Goal: Task Accomplishment & Management: Use online tool/utility

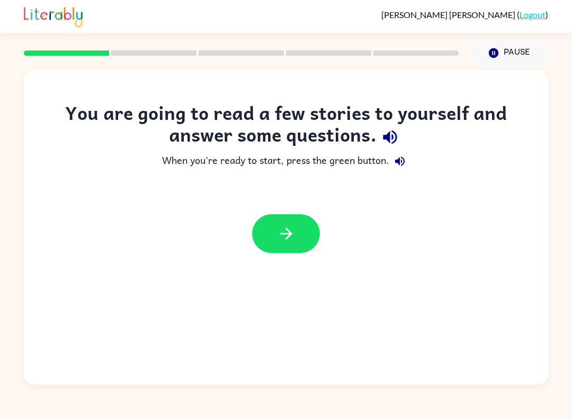
click at [541, 13] on link "Logout" at bounding box center [533, 15] width 26 height 10
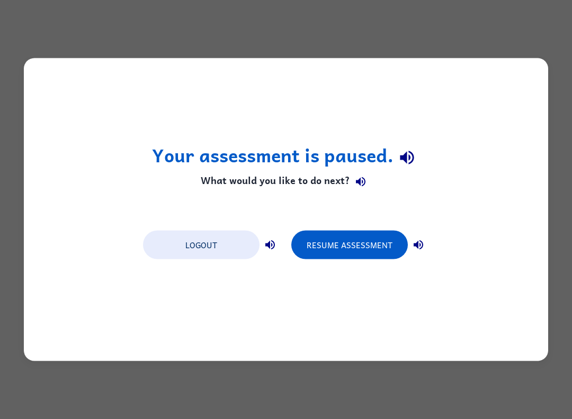
click at [236, 233] on button "Logout" at bounding box center [201, 244] width 117 height 29
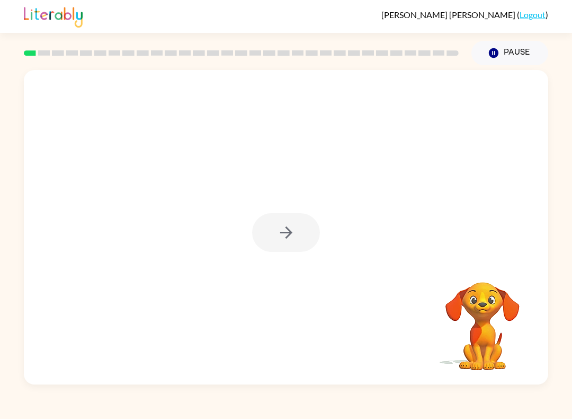
click at [253, 213] on div at bounding box center [286, 232] width 68 height 39
click at [261, 239] on div at bounding box center [286, 232] width 68 height 39
click at [247, 222] on div at bounding box center [286, 227] width 524 height 314
click at [310, 225] on button "button" at bounding box center [286, 232] width 68 height 39
click at [283, 232] on div at bounding box center [286, 227] width 524 height 314
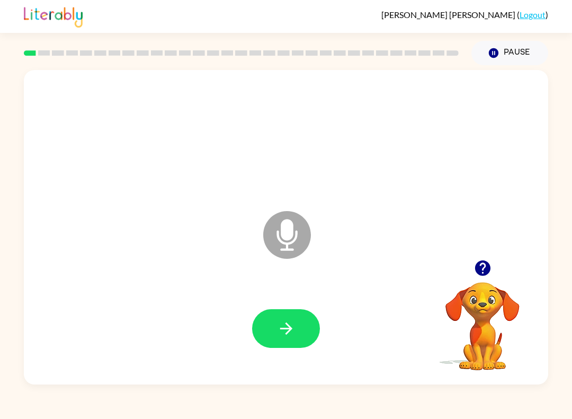
click at [270, 335] on button "button" at bounding box center [286, 328] width 68 height 39
click at [275, 244] on icon at bounding box center [287, 235] width 48 height 48
click at [284, 242] on icon at bounding box center [287, 235] width 48 height 48
click at [288, 324] on icon "button" at bounding box center [286, 328] width 12 height 12
click at [284, 333] on icon "button" at bounding box center [286, 328] width 19 height 19
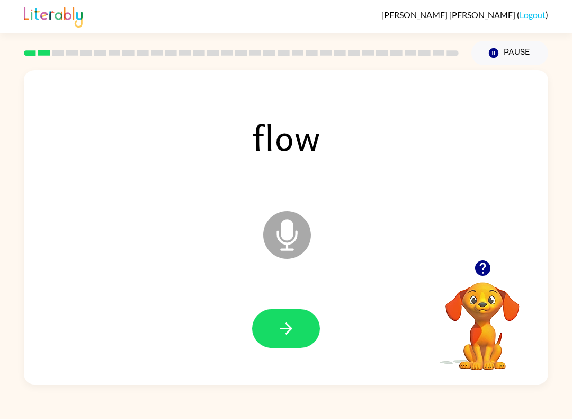
click at [290, 314] on button "button" at bounding box center [286, 328] width 68 height 39
click at [291, 333] on icon "button" at bounding box center [286, 328] width 19 height 19
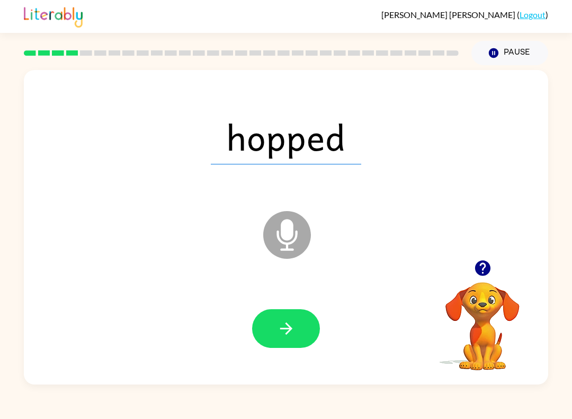
click at [301, 332] on button "button" at bounding box center [286, 328] width 68 height 39
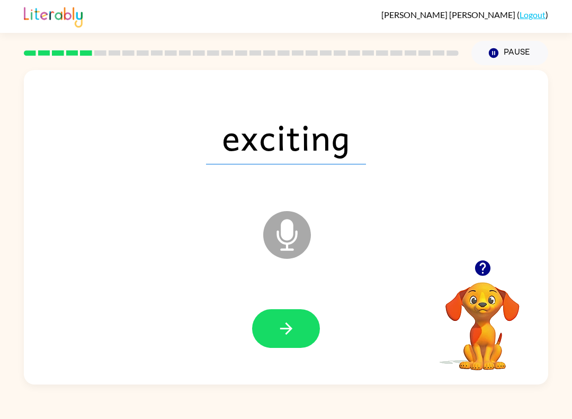
click at [286, 334] on icon "button" at bounding box center [286, 328] width 12 height 12
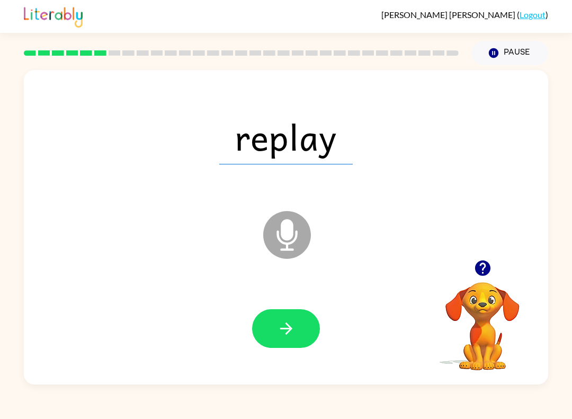
click at [292, 327] on icon "button" at bounding box center [286, 328] width 19 height 19
click at [291, 334] on icon "button" at bounding box center [286, 328] width 19 height 19
click at [293, 337] on icon "button" at bounding box center [286, 328] width 19 height 19
click at [286, 330] on icon "button" at bounding box center [286, 328] width 19 height 19
click at [304, 340] on button "button" at bounding box center [286, 328] width 68 height 39
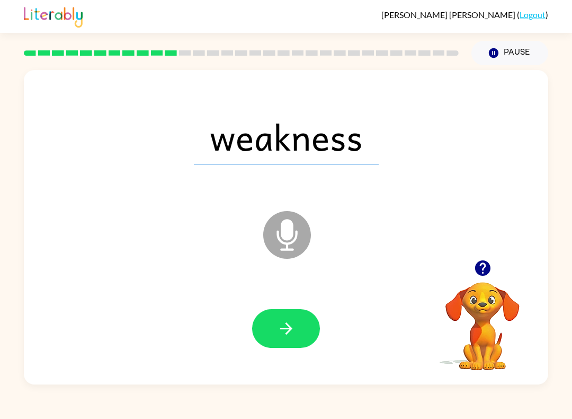
click at [311, 331] on button "button" at bounding box center [286, 328] width 68 height 39
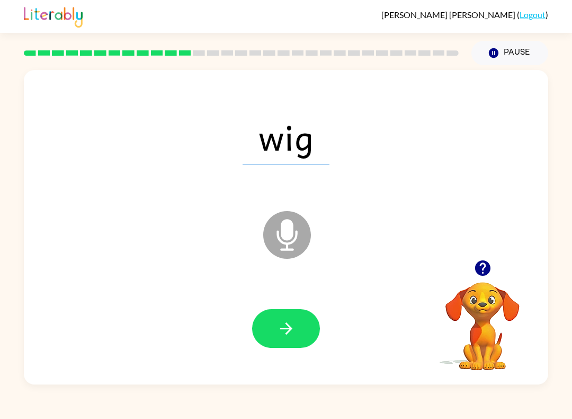
click at [301, 319] on button "button" at bounding box center [286, 328] width 68 height 39
click at [297, 327] on button "button" at bounding box center [286, 328] width 68 height 39
click at [290, 340] on button "button" at bounding box center [286, 328] width 68 height 39
click at [309, 336] on button "button" at bounding box center [286, 328] width 68 height 39
click at [297, 332] on button "button" at bounding box center [286, 328] width 68 height 39
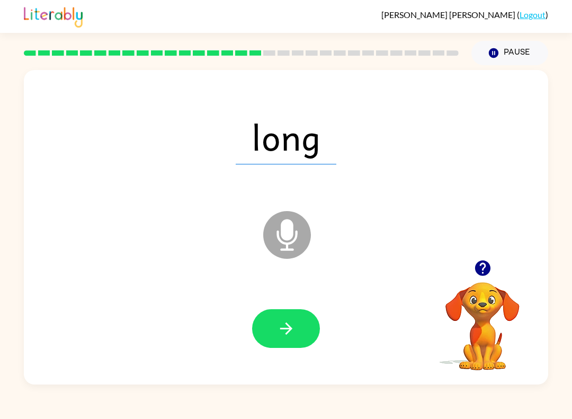
click at [299, 329] on button "button" at bounding box center [286, 328] width 68 height 39
click at [297, 332] on button "button" at bounding box center [286, 328] width 68 height 39
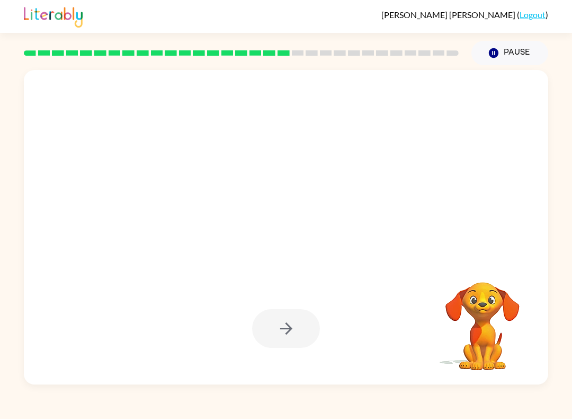
click at [288, 415] on div "[PERSON_NAME] [PERSON_NAME] ( Logout ) Pause Pause Your browser must support pl…" at bounding box center [286, 209] width 572 height 419
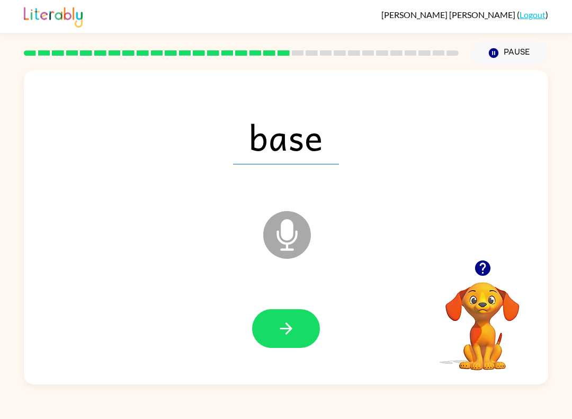
click at [282, 335] on icon "button" at bounding box center [286, 328] width 19 height 19
click at [303, 337] on button "button" at bounding box center [286, 328] width 68 height 39
click at [297, 324] on button "button" at bounding box center [286, 328] width 68 height 39
click at [297, 334] on button "button" at bounding box center [286, 328] width 68 height 39
click at [301, 325] on button "button" at bounding box center [286, 328] width 68 height 39
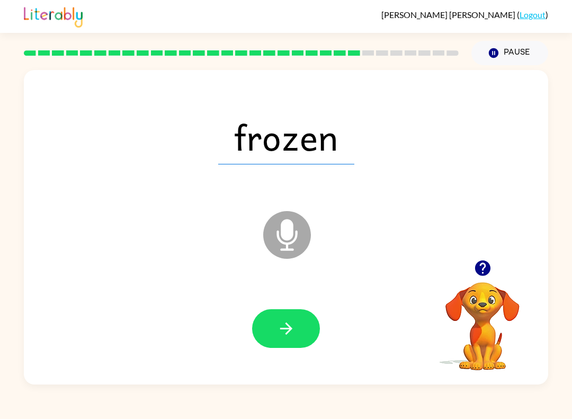
click at [295, 315] on button "button" at bounding box center [286, 328] width 68 height 39
click at [273, 413] on div "[PERSON_NAME] [PERSON_NAME] ( Logout ) Pause Pause simple Microphone The Microp…" at bounding box center [286, 209] width 572 height 419
click at [287, 330] on icon "button" at bounding box center [286, 328] width 19 height 19
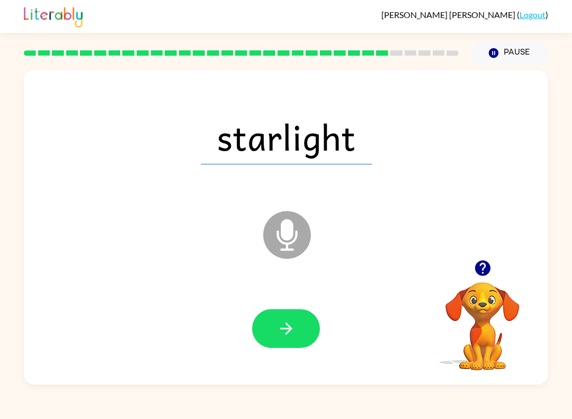
click at [291, 335] on icon "button" at bounding box center [286, 328] width 19 height 19
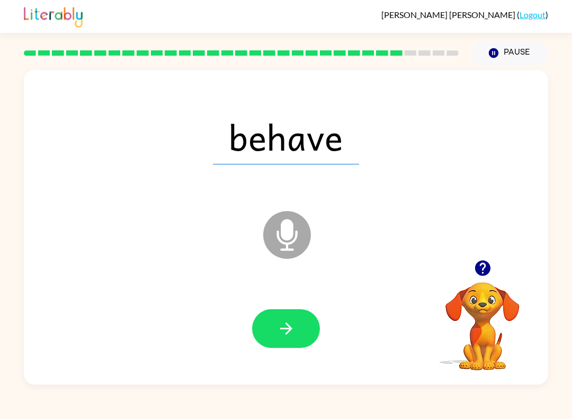
click at [288, 326] on icon "button" at bounding box center [286, 328] width 12 height 12
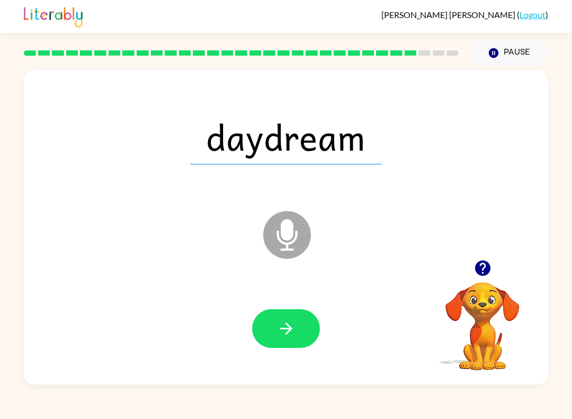
click at [288, 328] on icon "button" at bounding box center [286, 328] width 12 height 12
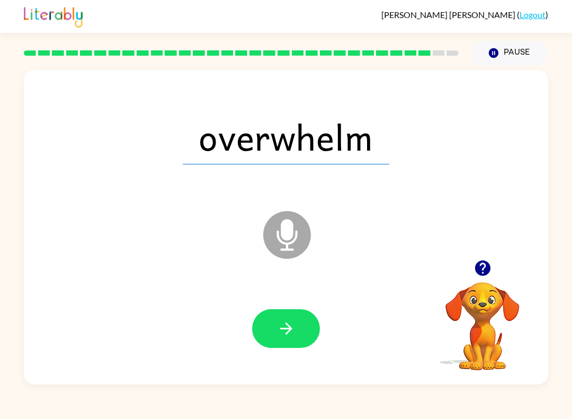
click at [283, 326] on icon "button" at bounding box center [286, 328] width 19 height 19
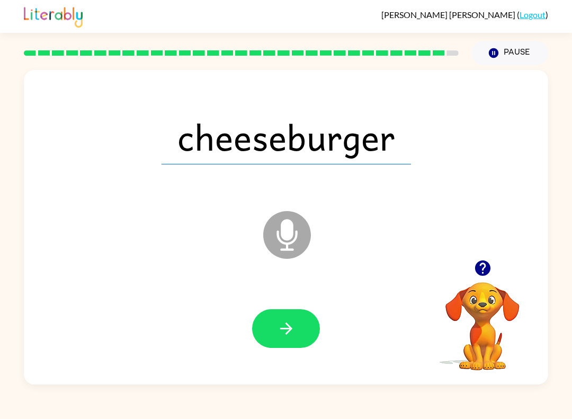
click at [274, 332] on button "button" at bounding box center [286, 328] width 68 height 39
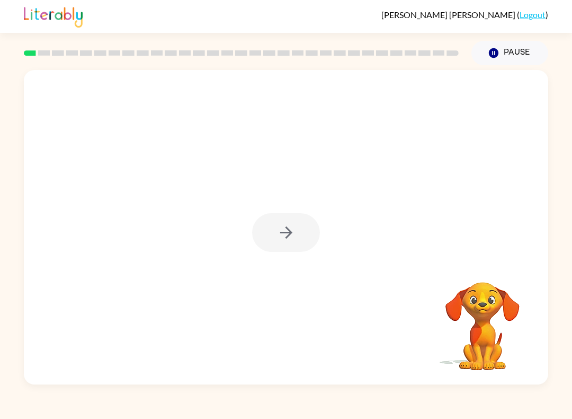
click at [288, 226] on div at bounding box center [286, 232] width 68 height 39
click at [310, 239] on div at bounding box center [286, 232] width 68 height 39
click at [316, 256] on div at bounding box center [286, 227] width 524 height 314
click at [315, 256] on div at bounding box center [286, 227] width 524 height 314
click at [312, 246] on button "button" at bounding box center [286, 232] width 68 height 39
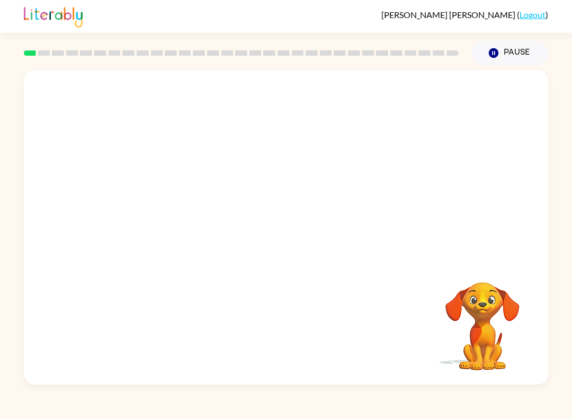
click at [314, 216] on div at bounding box center [286, 165] width 524 height 190
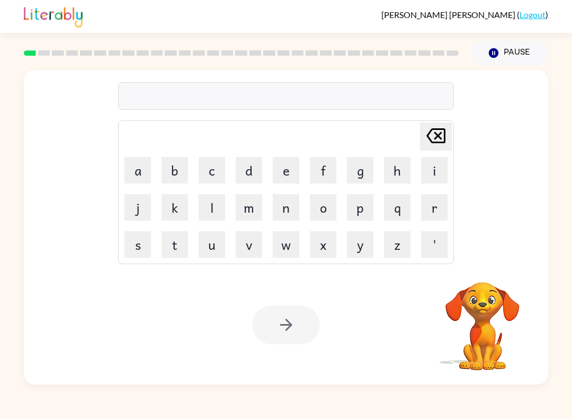
click at [410, 209] on button "q" at bounding box center [397, 207] width 26 height 26
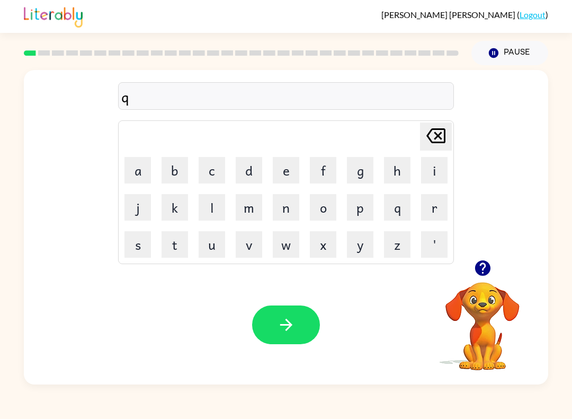
click at [146, 170] on button "a" at bounding box center [137, 170] width 26 height 26
click at [174, 171] on button "b" at bounding box center [175, 170] width 26 height 26
click at [293, 322] on icon "button" at bounding box center [286, 324] width 19 height 19
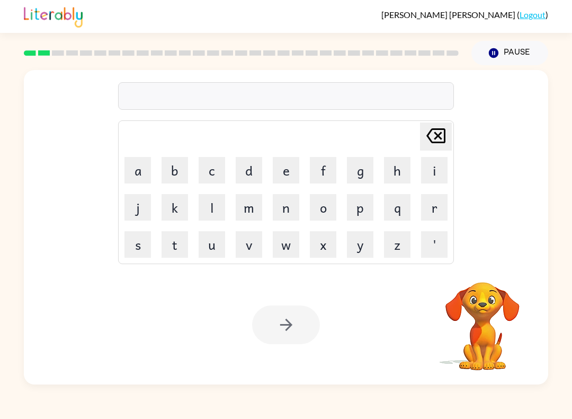
click at [390, 207] on button "q" at bounding box center [397, 207] width 26 height 26
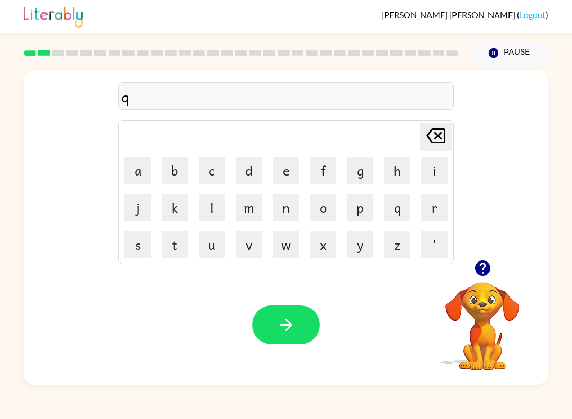
click at [326, 211] on button "o" at bounding box center [323, 207] width 26 height 26
click at [431, 149] on div "Delete Delete last character input" at bounding box center [435, 136] width 25 height 27
click at [430, 149] on div "Delete Delete last character input" at bounding box center [435, 136] width 25 height 27
click at [397, 213] on button "q" at bounding box center [397, 207] width 26 height 26
click at [335, 212] on button "o" at bounding box center [323, 207] width 26 height 26
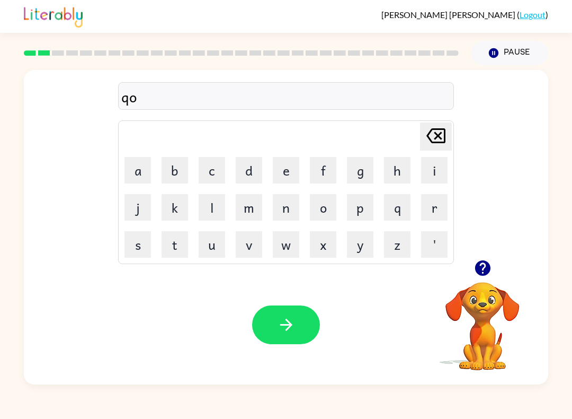
click at [449, 130] on button "Delete Delete last character input" at bounding box center [436, 136] width 32 height 28
click at [150, 158] on button "a" at bounding box center [137, 170] width 26 height 26
click at [435, 208] on button "r" at bounding box center [434, 207] width 26 height 26
click at [433, 136] on icon "Delete Delete last character input" at bounding box center [435, 135] width 25 height 25
click at [432, 147] on icon "Delete Delete last character input" at bounding box center [435, 135] width 25 height 25
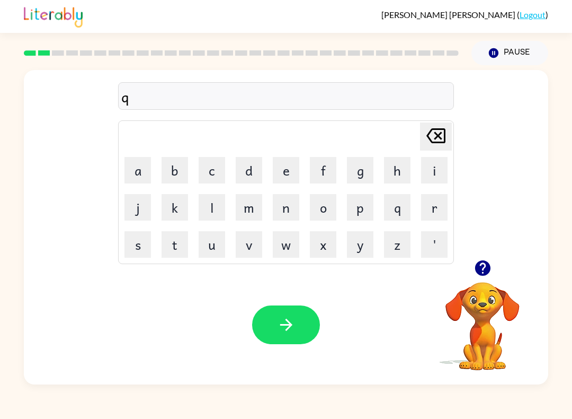
click at [326, 211] on button "o" at bounding box center [323, 207] width 26 height 26
click at [437, 216] on button "r" at bounding box center [434, 207] width 26 height 26
click at [286, 322] on icon "button" at bounding box center [286, 324] width 19 height 19
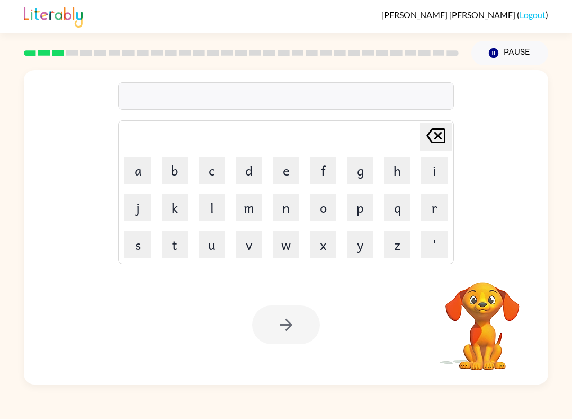
click at [292, 206] on button "n" at bounding box center [286, 207] width 26 height 26
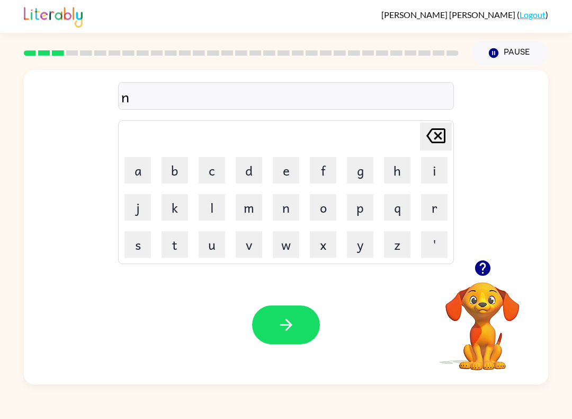
click at [321, 204] on button "o" at bounding box center [323, 207] width 26 height 26
click at [319, 200] on button "o" at bounding box center [323, 207] width 26 height 26
click at [334, 172] on button "f" at bounding box center [323, 170] width 26 height 26
click at [440, 128] on icon "Delete Delete last character input" at bounding box center [435, 135] width 25 height 25
click at [440, 127] on icon "Delete Delete last character input" at bounding box center [435, 135] width 25 height 25
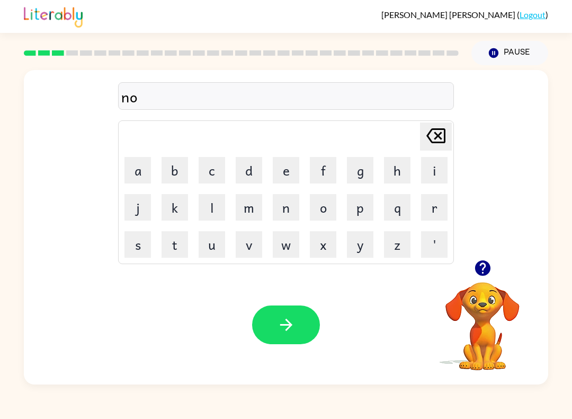
click at [328, 175] on button "f" at bounding box center [323, 170] width 26 height 26
click at [261, 346] on div "Your browser must support playing .mp4 files to use Literably. Please try using…" at bounding box center [286, 324] width 524 height 119
click at [292, 320] on icon "button" at bounding box center [286, 324] width 19 height 19
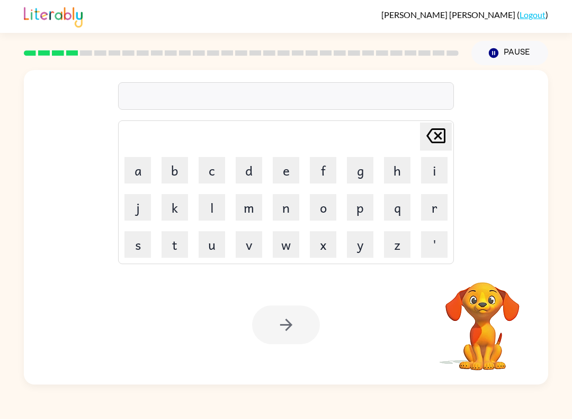
click at [100, 412] on div "Bowie Romine-Brody ( Logout ) Pause Pause Delete Delete last character input a …" at bounding box center [286, 209] width 572 height 419
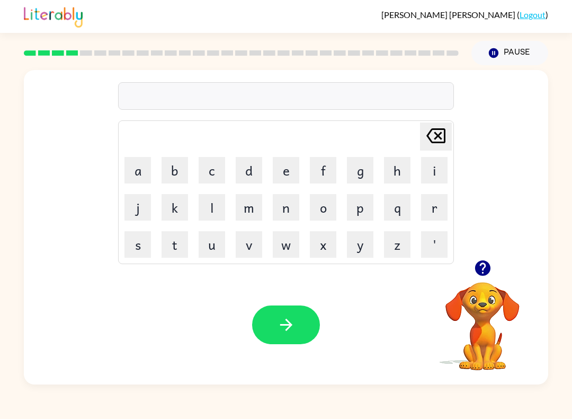
click at [141, 238] on button "s" at bounding box center [137, 244] width 26 height 26
click at [287, 253] on button "w" at bounding box center [286, 244] width 26 height 26
click at [440, 170] on button "i" at bounding box center [434, 170] width 26 height 26
click at [247, 215] on button "m" at bounding box center [249, 207] width 26 height 26
click at [288, 323] on icon "button" at bounding box center [286, 324] width 19 height 19
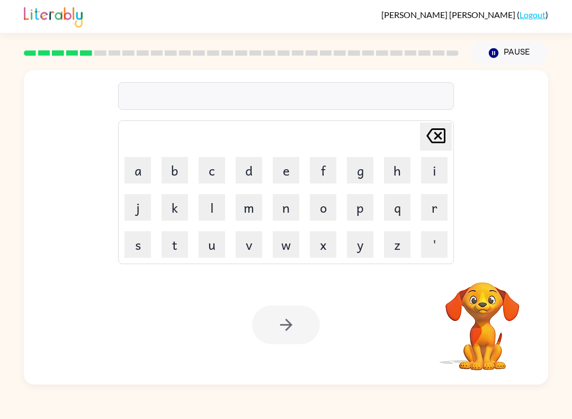
click at [150, 247] on button "s" at bounding box center [137, 244] width 26 height 26
click at [319, 211] on button "o" at bounding box center [323, 207] width 26 height 26
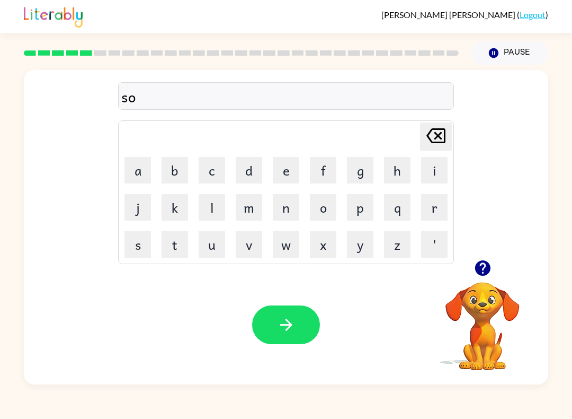
click at [438, 144] on icon "Delete Delete last character input" at bounding box center [435, 135] width 25 height 25
click at [144, 163] on button "a" at bounding box center [137, 170] width 26 height 26
click at [220, 213] on button "l" at bounding box center [212, 207] width 26 height 26
click at [476, 390] on div "Bowie Romine-Brody ( Logout ) Pause Pause sal Delete Delete last character inpu…" at bounding box center [286, 209] width 572 height 419
click at [168, 238] on button "t" at bounding box center [175, 244] width 26 height 26
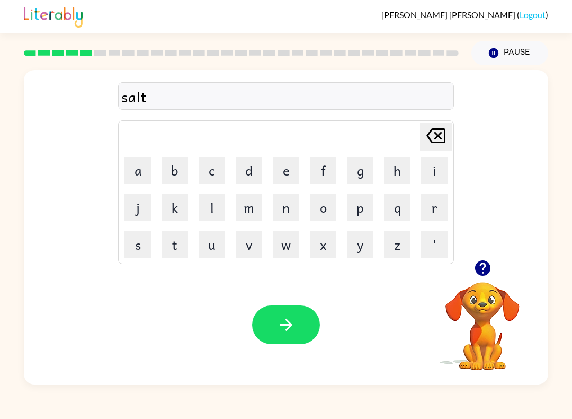
click at [290, 322] on icon "button" at bounding box center [286, 324] width 19 height 19
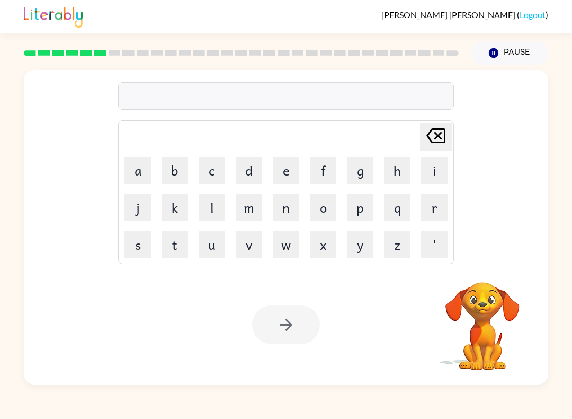
click at [289, 412] on div "Bowie Romine-Brody ( Logout ) Pause Pause Delete Delete last character input a …" at bounding box center [286, 209] width 572 height 419
click at [133, 173] on button "a" at bounding box center [137, 170] width 26 height 26
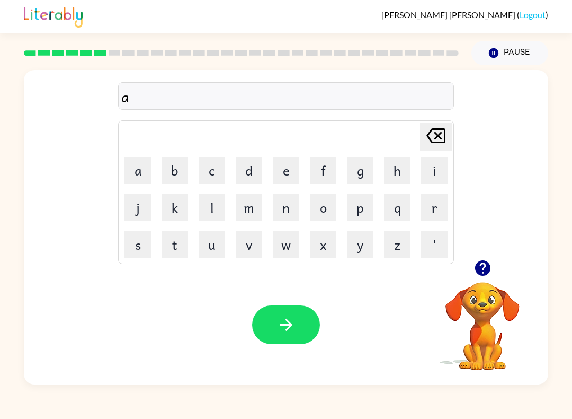
click at [244, 199] on button "m" at bounding box center [249, 207] width 26 height 26
click at [289, 168] on button "e" at bounding box center [286, 170] width 26 height 26
click at [290, 321] on icon "button" at bounding box center [286, 324] width 19 height 19
click at [128, 251] on button "s" at bounding box center [137, 244] width 26 height 26
click at [183, 205] on button "k" at bounding box center [175, 207] width 26 height 26
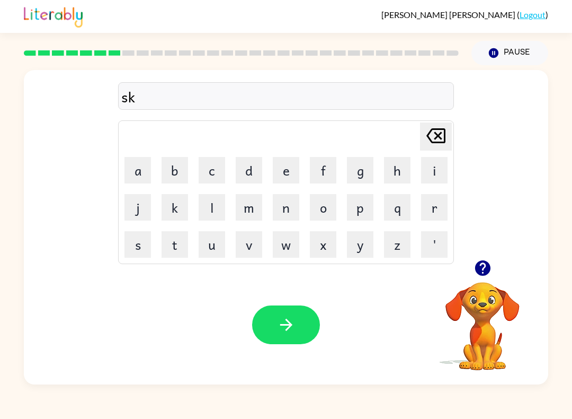
click at [444, 209] on button "r" at bounding box center [434, 207] width 26 height 26
click at [430, 177] on button "i" at bounding box center [434, 170] width 26 height 26
click at [257, 162] on button "d" at bounding box center [249, 170] width 26 height 26
click at [310, 213] on button "o" at bounding box center [323, 207] width 26 height 26
click at [296, 318] on button "button" at bounding box center [286, 324] width 68 height 39
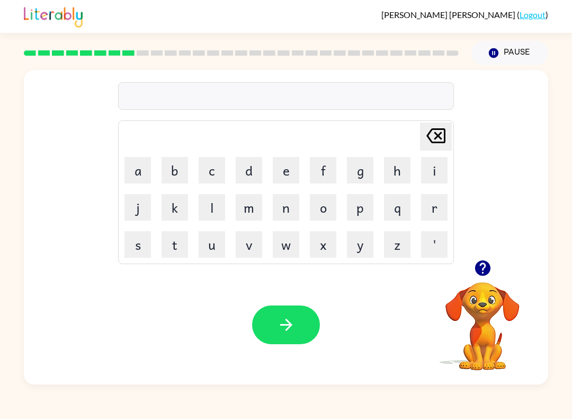
click at [380, 185] on td "h" at bounding box center [397, 170] width 36 height 36
click at [363, 158] on button "g" at bounding box center [360, 170] width 26 height 26
click at [146, 168] on button "a" at bounding box center [137, 170] width 26 height 26
click at [320, 162] on button "f" at bounding box center [323, 170] width 26 height 26
click at [188, 238] on button "t" at bounding box center [175, 244] width 26 height 26
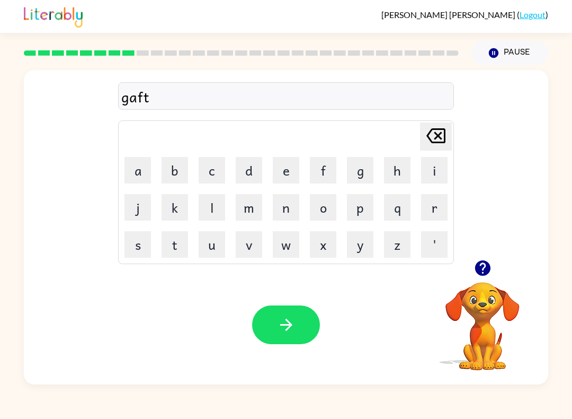
click at [304, 319] on button "button" at bounding box center [286, 324] width 68 height 39
click at [393, 212] on button "q" at bounding box center [397, 207] width 26 height 26
click at [320, 208] on button "o" at bounding box center [323, 207] width 26 height 26
click at [435, 180] on button "i" at bounding box center [434, 170] width 26 height 26
click at [289, 209] on button "n" at bounding box center [286, 207] width 26 height 26
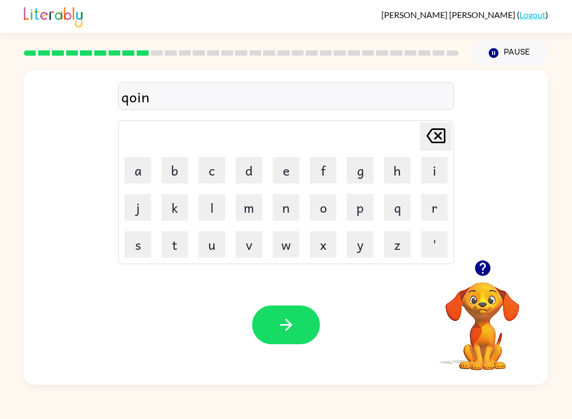
click at [134, 256] on button "s" at bounding box center [137, 244] width 26 height 26
click at [266, 335] on button "button" at bounding box center [286, 324] width 68 height 39
click at [136, 168] on button "a" at bounding box center [137, 170] width 26 height 26
click at [282, 209] on button "n" at bounding box center [286, 207] width 26 height 26
click at [177, 254] on button "t" at bounding box center [175, 244] width 26 height 26
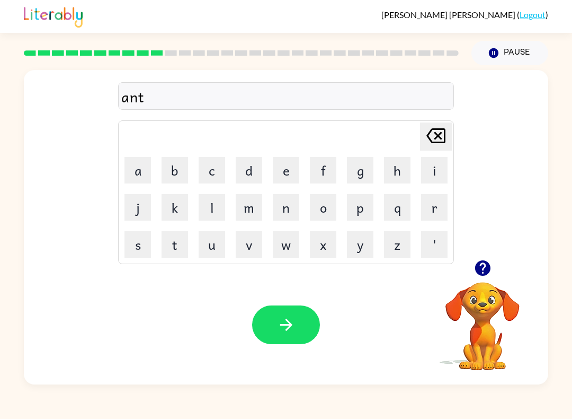
click at [440, 126] on icon "Delete Delete last character input" at bounding box center [435, 135] width 25 height 25
click at [321, 162] on button "f" at bounding box center [323, 170] width 26 height 26
click at [321, 211] on button "o" at bounding box center [323, 207] width 26 height 26
click at [180, 248] on button "t" at bounding box center [175, 244] width 26 height 26
click at [294, 325] on icon "button" at bounding box center [286, 324] width 19 height 19
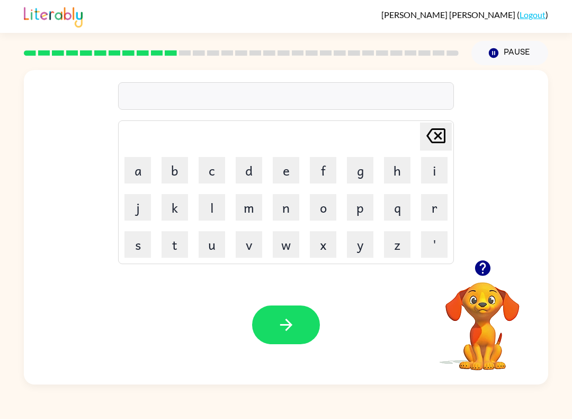
click at [250, 243] on button "v" at bounding box center [249, 244] width 26 height 26
click at [326, 213] on button "o" at bounding box center [323, 207] width 26 height 26
click at [179, 242] on button "t" at bounding box center [175, 244] width 26 height 26
click at [287, 330] on icon "button" at bounding box center [286, 324] width 12 height 12
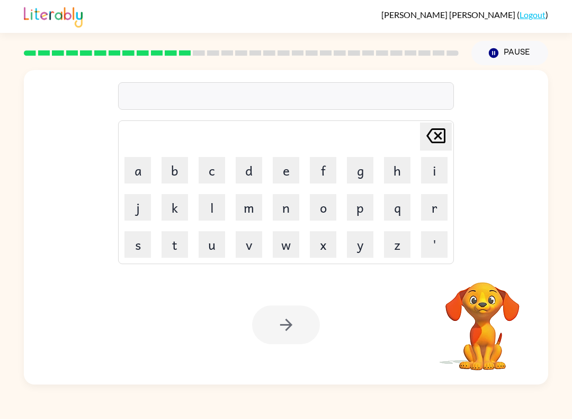
click at [245, 218] on button "m" at bounding box center [249, 207] width 26 height 26
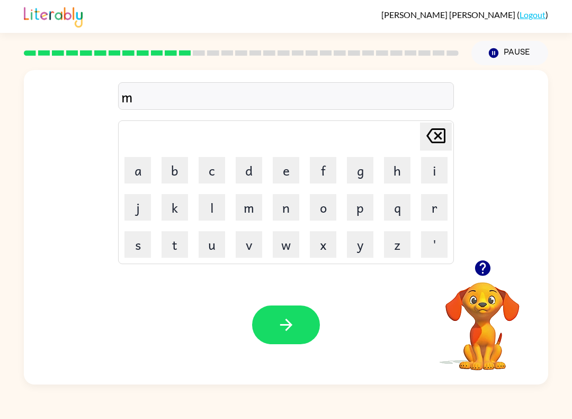
click at [20, 372] on div "m Delete Delete last character input a b c d e f g h i j k l m n o p q r s t u …" at bounding box center [286, 224] width 572 height 319
click at [28, 366] on div "Your browser must support playing .mp4 files to use Literably. Please try using…" at bounding box center [286, 324] width 524 height 119
click at [17, 383] on div "m Delete Delete last character input a b c d e f g h i j k l m n o p q r s t u …" at bounding box center [286, 224] width 572 height 319
click at [571, 284] on div "m Delete Delete last character input a b c d e f g h i j k l m n o p q r s t u …" at bounding box center [286, 224] width 572 height 319
click at [150, 250] on button "s" at bounding box center [137, 244] width 26 height 26
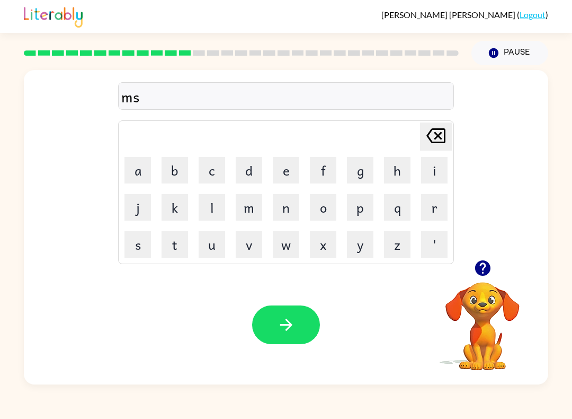
click at [174, 248] on button "t" at bounding box center [175, 244] width 26 height 26
click at [150, 180] on button "a" at bounding box center [137, 170] width 26 height 26
click at [164, 209] on button "k" at bounding box center [175, 207] width 26 height 26
click at [269, 339] on button "button" at bounding box center [286, 324] width 68 height 39
click at [210, 168] on button "c" at bounding box center [212, 170] width 26 height 26
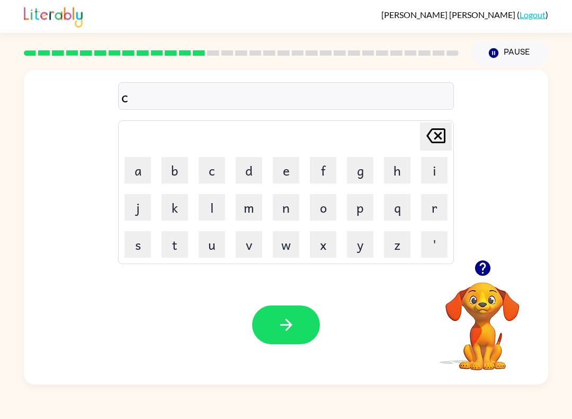
click at [435, 167] on button "i" at bounding box center [434, 170] width 26 height 26
click at [486, 390] on div "Bowie Romine-Brody ( Logout ) Pause Pause ci Delete Delete last character input…" at bounding box center [286, 209] width 572 height 419
click at [280, 212] on button "n" at bounding box center [286, 207] width 26 height 26
click at [187, 157] on button "b" at bounding box center [175, 170] width 26 height 26
click at [209, 203] on button "l" at bounding box center [212, 207] width 26 height 26
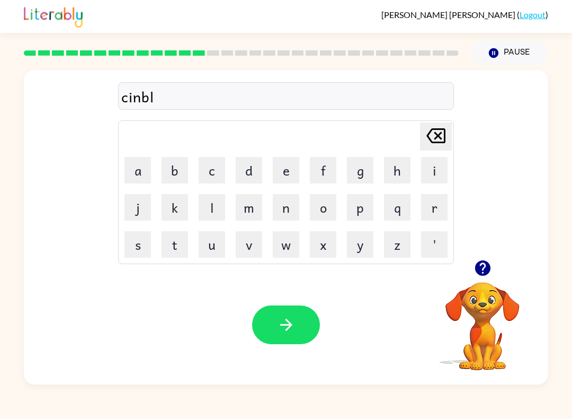
click at [290, 169] on button "e" at bounding box center [286, 170] width 26 height 26
click at [308, 318] on button "button" at bounding box center [286, 324] width 68 height 39
click at [289, 340] on button "button" at bounding box center [286, 324] width 68 height 39
click at [175, 173] on button "b" at bounding box center [175, 170] width 26 height 26
click at [135, 166] on button "a" at bounding box center [137, 170] width 26 height 26
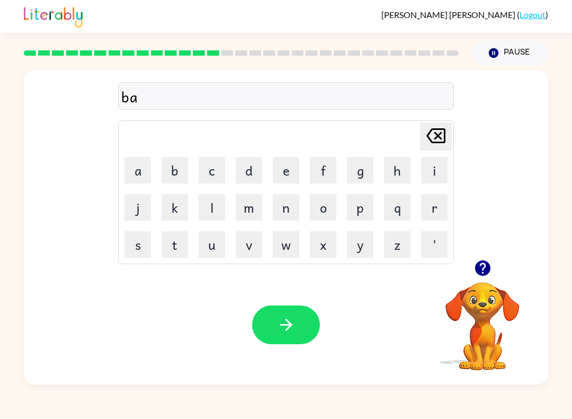
click at [213, 208] on button "l" at bounding box center [212, 207] width 26 height 26
click at [139, 165] on button "a" at bounding box center [137, 170] width 26 height 26
click at [293, 322] on icon "button" at bounding box center [286, 324] width 19 height 19
click at [213, 173] on button "c" at bounding box center [212, 170] width 26 height 26
click at [328, 210] on button "o" at bounding box center [323, 207] width 26 height 26
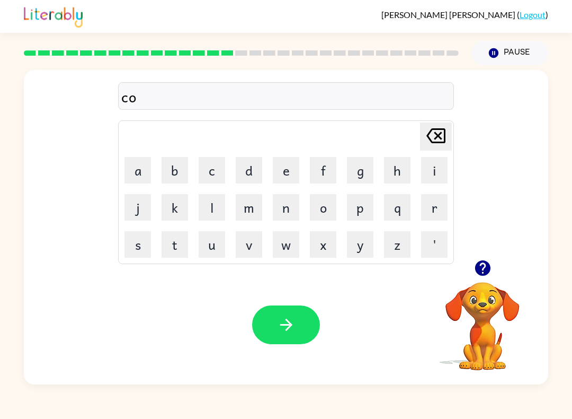
click at [311, 199] on button "o" at bounding box center [323, 207] width 26 height 26
click at [429, 138] on icon at bounding box center [435, 135] width 19 height 15
click at [176, 168] on button "b" at bounding box center [175, 170] width 26 height 26
click at [445, 143] on icon at bounding box center [435, 135] width 19 height 15
click at [327, 211] on button "o" at bounding box center [323, 207] width 26 height 26
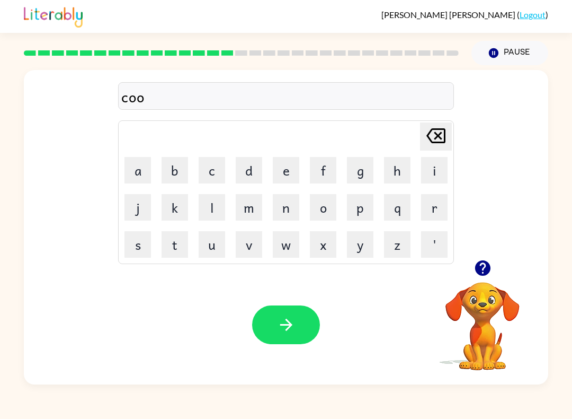
click at [173, 172] on button "b" at bounding box center [175, 170] width 26 height 26
click at [279, 320] on icon "button" at bounding box center [286, 324] width 19 height 19
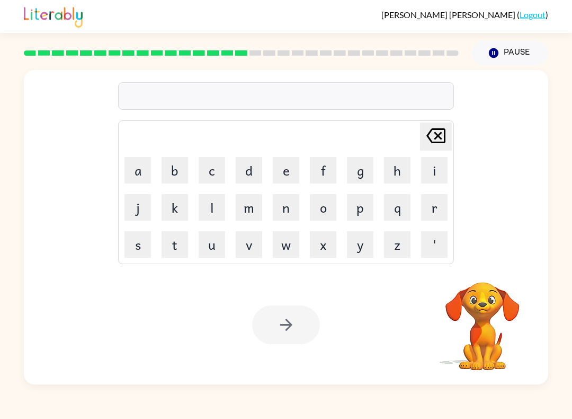
click at [263, 49] on div at bounding box center [241, 52] width 448 height 37
click at [273, 47] on div at bounding box center [241, 52] width 448 height 37
click at [289, 46] on div at bounding box center [241, 52] width 448 height 37
click at [310, 54] on rect at bounding box center [312, 52] width 12 height 5
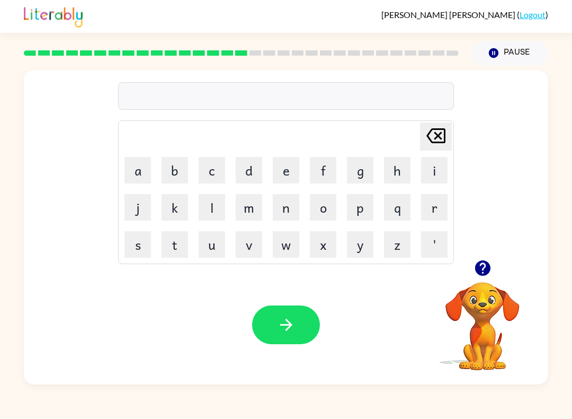
click at [324, 49] on div at bounding box center [241, 52] width 448 height 37
click at [344, 51] on rect at bounding box center [340, 52] width 12 height 5
click at [360, 43] on div at bounding box center [241, 52] width 448 height 37
click at [392, 50] on div at bounding box center [241, 52] width 448 height 37
click at [430, 51] on rect at bounding box center [425, 52] width 12 height 5
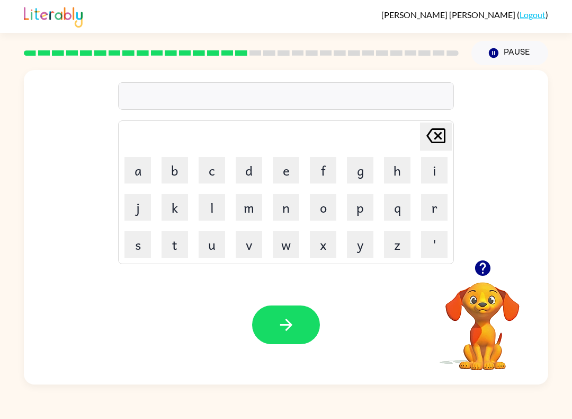
click at [455, 54] on rect at bounding box center [453, 52] width 12 height 5
click at [443, 54] on rect at bounding box center [439, 52] width 12 height 5
click at [262, 354] on div "Your browser must support playing .mp4 files to use Literably. Please try using…" at bounding box center [286, 324] width 524 height 119
click at [487, 274] on icon "button" at bounding box center [482, 267] width 15 height 15
click at [397, 247] on button "z" at bounding box center [397, 244] width 26 height 26
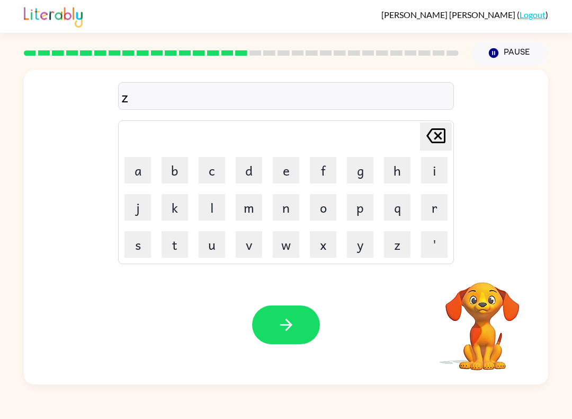
click at [437, 170] on button "i" at bounding box center [434, 170] width 26 height 26
click at [401, 213] on button "q" at bounding box center [397, 207] width 26 height 26
click at [293, 310] on button "button" at bounding box center [286, 324] width 68 height 39
click at [266, 34] on div "Pause Pause" at bounding box center [286, 52] width 524 height 39
click at [292, 51] on icon at bounding box center [298, 52] width 12 height 5
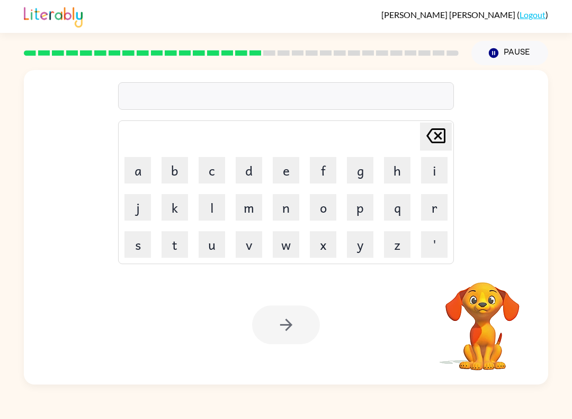
click at [304, 45] on div at bounding box center [241, 52] width 448 height 37
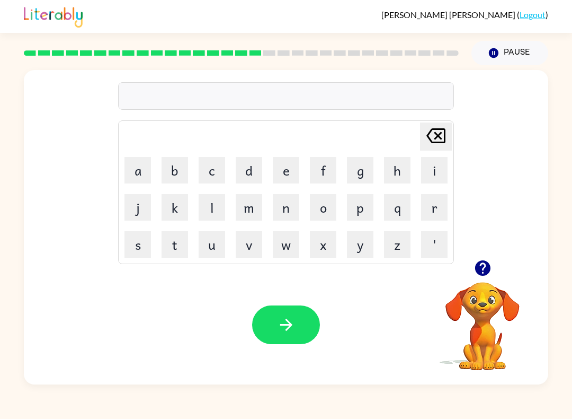
click at [319, 48] on div at bounding box center [241, 52] width 448 height 37
click at [332, 55] on rect at bounding box center [326, 52] width 12 height 5
click at [349, 47] on div at bounding box center [241, 52] width 448 height 37
click at [359, 49] on div at bounding box center [241, 52] width 448 height 37
click at [378, 51] on rect at bounding box center [382, 52] width 12 height 5
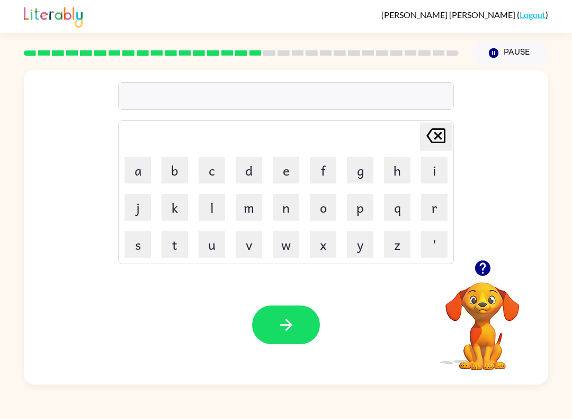
click at [412, 45] on div at bounding box center [241, 52] width 448 height 37
click at [422, 45] on div at bounding box center [241, 52] width 448 height 37
click at [442, 44] on div at bounding box center [241, 52] width 448 height 37
click at [481, 276] on icon "button" at bounding box center [483, 268] width 19 height 19
click at [174, 169] on button "b" at bounding box center [175, 170] width 26 height 26
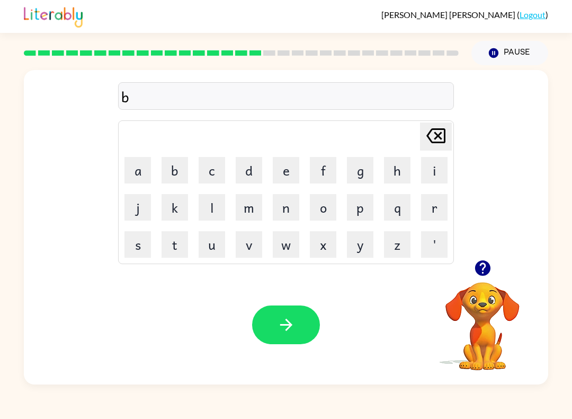
click at [447, 194] on button "r" at bounding box center [434, 207] width 26 height 26
click at [136, 168] on button "a" at bounding box center [137, 170] width 26 height 26
click at [414, 198] on td "q" at bounding box center [397, 207] width 36 height 36
click at [396, 203] on button "q" at bounding box center [397, 207] width 26 height 26
click at [432, 170] on button "i" at bounding box center [434, 170] width 26 height 26
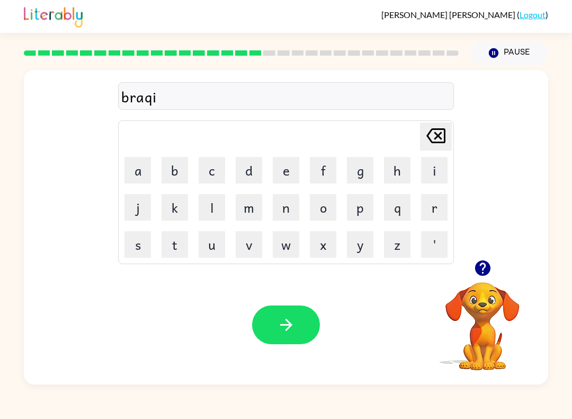
click at [292, 216] on button "n" at bounding box center [286, 207] width 26 height 26
click at [373, 166] on button "g" at bounding box center [360, 170] width 26 height 26
click at [293, 326] on icon "button" at bounding box center [286, 324] width 19 height 19
click at [399, 176] on button "h" at bounding box center [397, 170] width 26 height 26
click at [287, 167] on button "e" at bounding box center [286, 170] width 26 height 26
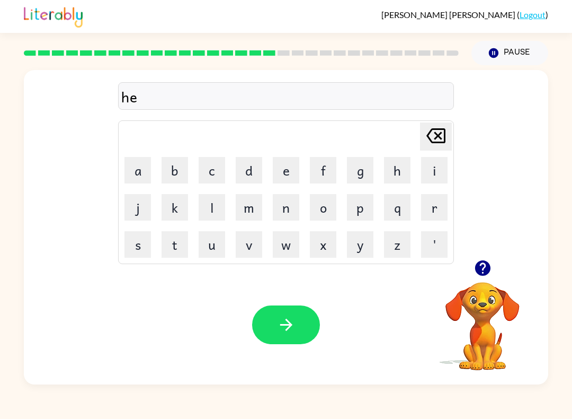
click at [432, 220] on button "r" at bounding box center [434, 207] width 26 height 26
click at [289, 329] on icon "button" at bounding box center [286, 324] width 19 height 19
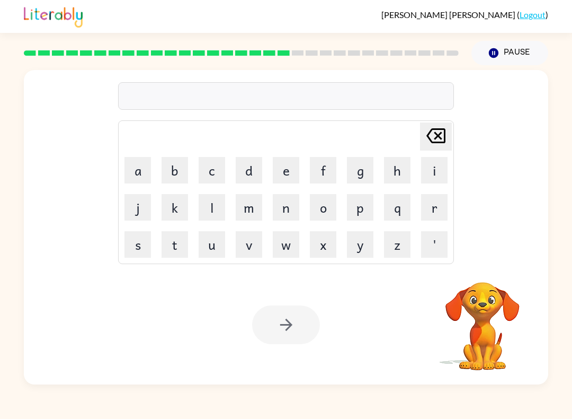
click at [301, 52] on rect at bounding box center [298, 52] width 12 height 5
click at [337, 51] on rect at bounding box center [340, 52] width 12 height 5
click at [345, 52] on rect at bounding box center [340, 52] width 12 height 5
click at [363, 43] on div at bounding box center [241, 52] width 448 height 37
click at [378, 45] on div at bounding box center [241, 52] width 448 height 37
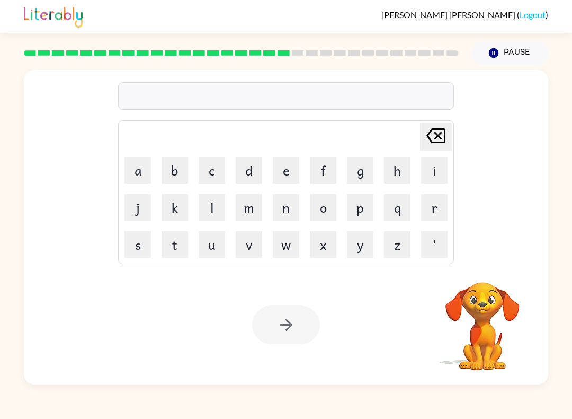
click at [389, 46] on div at bounding box center [241, 52] width 448 height 37
click at [406, 48] on div at bounding box center [241, 52] width 448 height 37
click at [416, 46] on div at bounding box center [241, 52] width 448 height 37
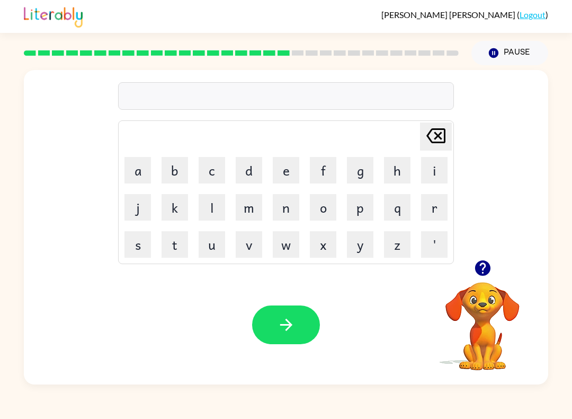
click at [430, 44] on div at bounding box center [241, 52] width 448 height 37
click at [540, 1] on div "Bowie Romine-Brody ( Logout )" at bounding box center [286, 16] width 524 height 33
click at [431, 210] on button "r" at bounding box center [434, 207] width 26 height 26
click at [284, 174] on button "e" at bounding box center [286, 170] width 26 height 26
click at [217, 169] on button "c" at bounding box center [212, 170] width 26 height 26
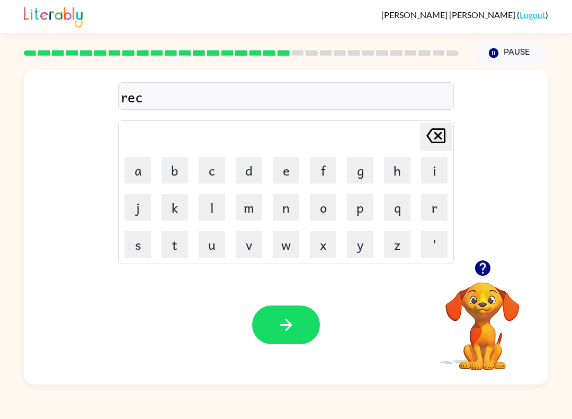
click at [406, 182] on button "h" at bounding box center [397, 170] width 26 height 26
click at [298, 324] on button "button" at bounding box center [286, 324] width 68 height 39
click at [398, 179] on button "h" at bounding box center [397, 170] width 26 height 26
click at [441, 168] on button "i" at bounding box center [434, 170] width 26 height 26
click at [173, 241] on button "t" at bounding box center [175, 244] width 26 height 26
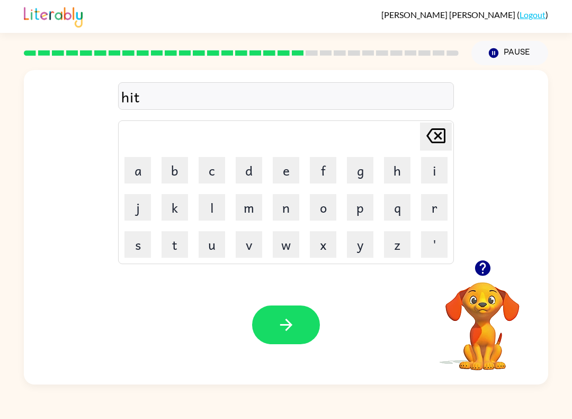
click at [441, 167] on button "i" at bounding box center [434, 170] width 26 height 26
click at [179, 174] on button "b" at bounding box center [175, 170] width 26 height 26
click at [308, 313] on button "button" at bounding box center [286, 324] width 68 height 39
click at [435, 217] on button "r" at bounding box center [434, 207] width 26 height 26
click at [440, 171] on button "i" at bounding box center [434, 170] width 26 height 26
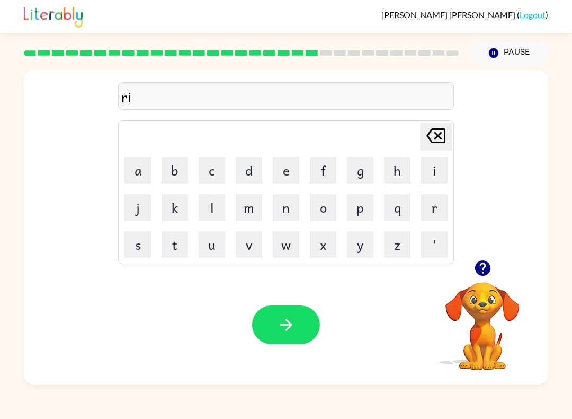
click at [144, 238] on button "s" at bounding box center [137, 244] width 26 height 26
click at [284, 327] on icon "button" at bounding box center [286, 324] width 19 height 19
click at [437, 201] on button "r" at bounding box center [434, 207] width 26 height 26
click at [436, 174] on button "i" at bounding box center [434, 170] width 26 height 26
click at [149, 168] on button "a" at bounding box center [137, 170] width 26 height 26
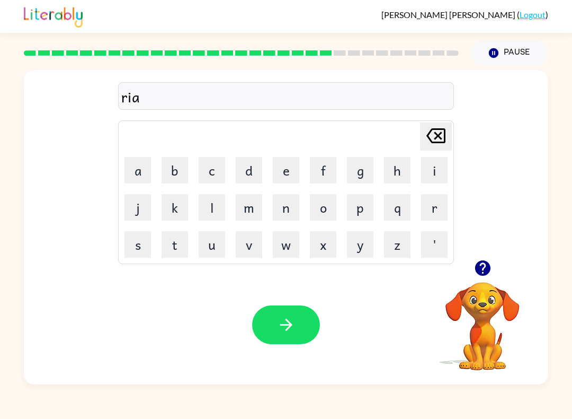
click at [284, 210] on button "n" at bounding box center [286, 207] width 26 height 26
click at [210, 178] on button "c" at bounding box center [212, 170] width 26 height 26
click at [438, 133] on icon "Delete Delete last character input" at bounding box center [435, 135] width 25 height 25
click at [275, 279] on div "Your browser must support playing .mp4 files to use Literably. Please try using…" at bounding box center [286, 324] width 524 height 119
click at [219, 175] on button "c" at bounding box center [212, 170] width 26 height 26
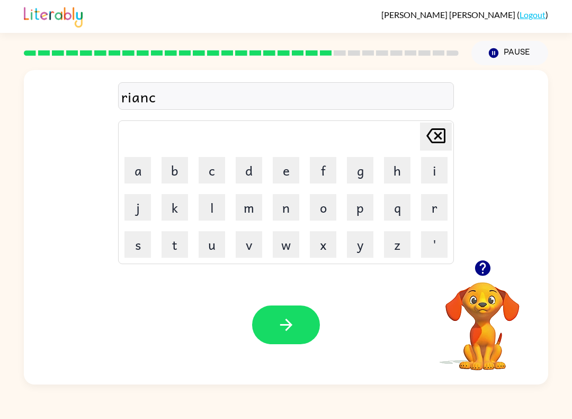
click at [336, 197] on button "o" at bounding box center [323, 207] width 26 height 26
click at [172, 240] on button "t" at bounding box center [175, 244] width 26 height 26
click at [292, 332] on icon "button" at bounding box center [286, 324] width 19 height 19
click at [438, 211] on button "r" at bounding box center [434, 207] width 26 height 26
click at [259, 215] on button "m" at bounding box center [249, 207] width 26 height 26
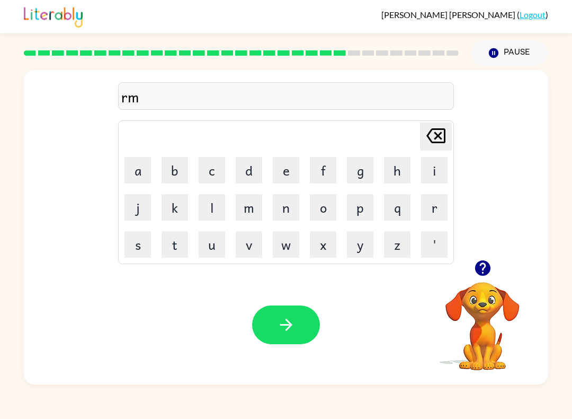
click at [447, 214] on button "r" at bounding box center [434, 207] width 26 height 26
click at [174, 206] on button "k" at bounding box center [175, 207] width 26 height 26
click at [308, 322] on button "button" at bounding box center [286, 324] width 68 height 39
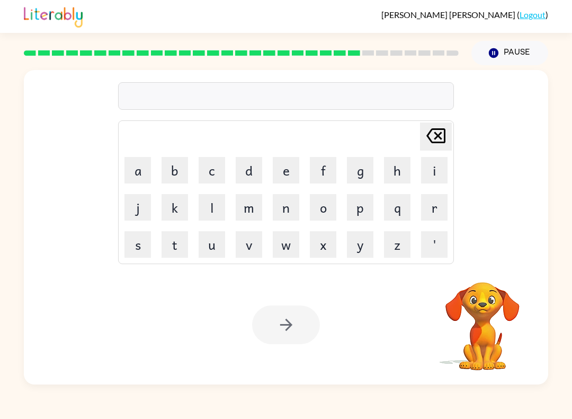
click at [137, 176] on button "a" at bounding box center [137, 170] width 26 height 26
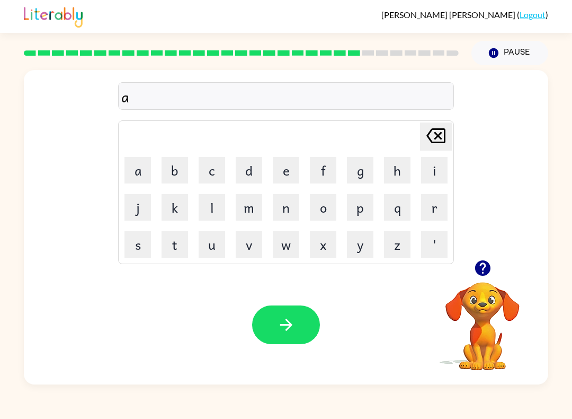
click at [252, 248] on button "v" at bounding box center [249, 244] width 26 height 26
click at [446, 137] on icon "Delete Delete last character input" at bounding box center [435, 135] width 25 height 25
click at [138, 167] on button "a" at bounding box center [137, 170] width 26 height 26
click at [185, 244] on button "t" at bounding box center [175, 244] width 26 height 26
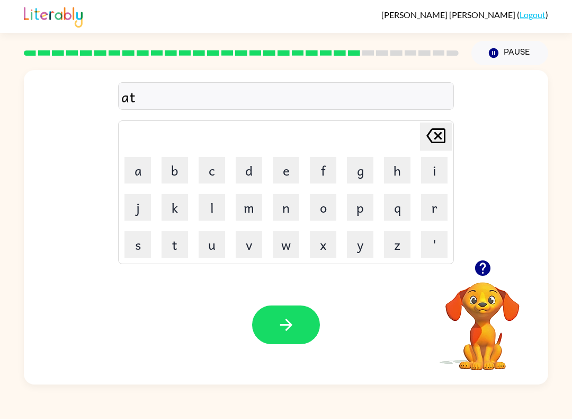
click at [261, 252] on button "v" at bounding box center [249, 244] width 26 height 26
click at [481, 270] on icon "button" at bounding box center [482, 267] width 15 height 15
click at [433, 173] on button "i" at bounding box center [434, 170] width 26 height 26
click at [283, 207] on button "n" at bounding box center [286, 207] width 26 height 26
click at [364, 179] on button "g" at bounding box center [360, 170] width 26 height 26
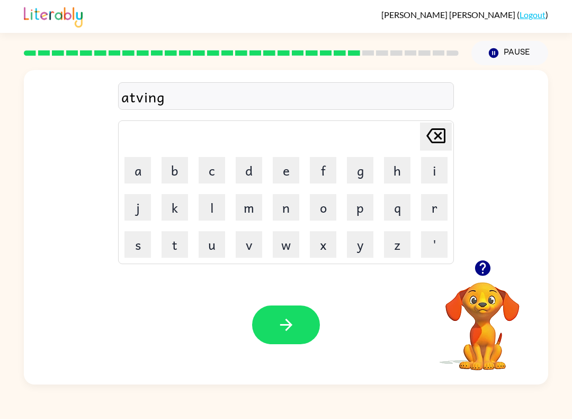
click at [288, 332] on icon "button" at bounding box center [286, 324] width 19 height 19
click at [135, 250] on button "s" at bounding box center [137, 244] width 26 height 26
click at [143, 159] on button "a" at bounding box center [137, 170] width 26 height 26
click at [286, 212] on button "n" at bounding box center [286, 207] width 26 height 26
click at [223, 210] on button "l" at bounding box center [212, 207] width 26 height 26
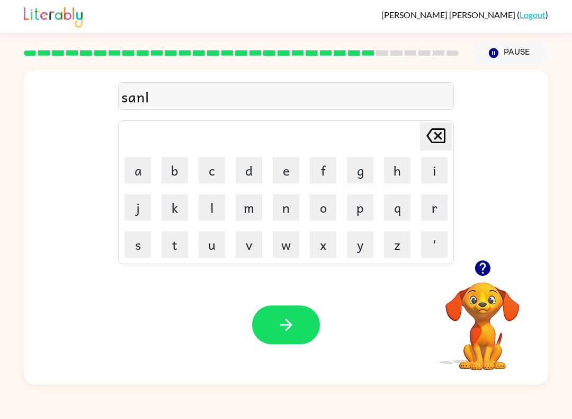
click at [434, 162] on button "i" at bounding box center [434, 170] width 26 height 26
click at [333, 177] on button "f" at bounding box center [323, 170] width 26 height 26
click at [180, 244] on button "t" at bounding box center [175, 244] width 26 height 26
click at [287, 337] on button "button" at bounding box center [286, 324] width 68 height 39
click at [194, 165] on td "c" at bounding box center [212, 170] width 36 height 36
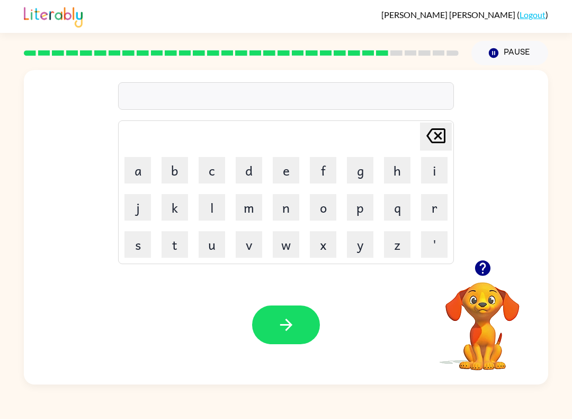
click at [181, 162] on button "b" at bounding box center [175, 170] width 26 height 26
click at [447, 208] on button "r" at bounding box center [434, 207] width 26 height 26
click at [464, 268] on div at bounding box center [483, 267] width 106 height 27
click at [485, 269] on icon "button" at bounding box center [482, 267] width 15 height 15
click at [447, 126] on icon "Delete Delete last character input" at bounding box center [435, 135] width 25 height 25
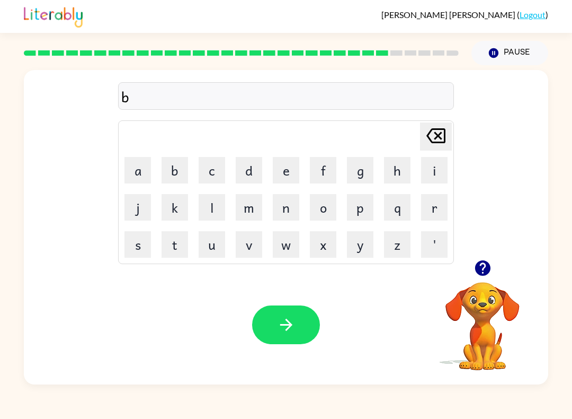
click at [129, 251] on button "s" at bounding box center [137, 244] width 26 height 26
click at [179, 203] on button "k" at bounding box center [175, 207] width 26 height 26
click at [137, 173] on button "a" at bounding box center [137, 170] width 26 height 26
click at [246, 256] on button "v" at bounding box center [249, 244] width 26 height 26
click at [436, 207] on button "r" at bounding box center [434, 207] width 26 height 26
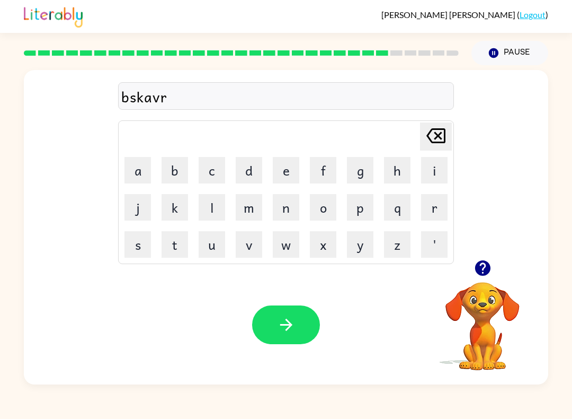
click at [283, 339] on button "button" at bounding box center [286, 324] width 68 height 39
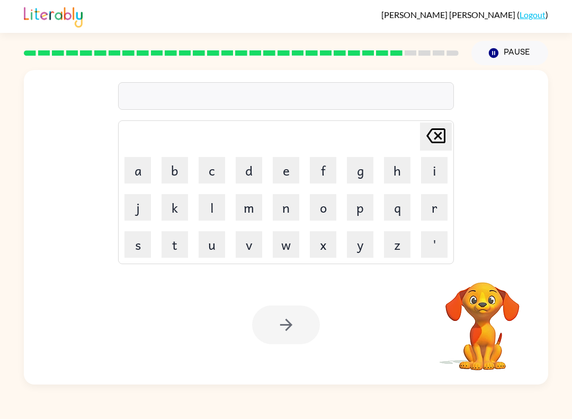
click at [251, 209] on button "m" at bounding box center [249, 207] width 26 height 26
click at [327, 211] on button "o" at bounding box center [323, 207] width 26 height 26
click at [290, 209] on button "n" at bounding box center [286, 207] width 26 height 26
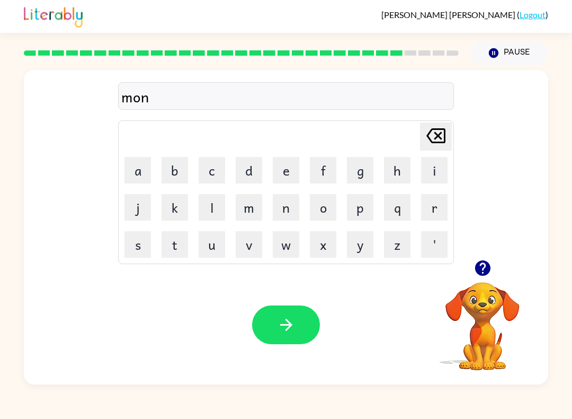
click at [294, 326] on icon "button" at bounding box center [286, 324] width 19 height 19
click at [283, 243] on button "w" at bounding box center [286, 244] width 26 height 26
click at [292, 163] on button "e" at bounding box center [286, 170] width 26 height 26
click at [327, 204] on button "o" at bounding box center [323, 207] width 26 height 26
click at [221, 209] on button "l" at bounding box center [212, 207] width 26 height 26
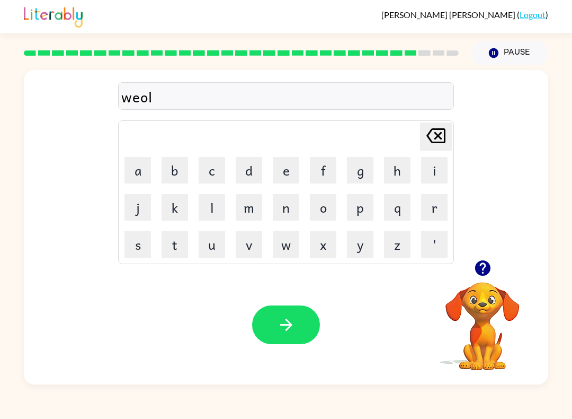
click at [297, 324] on button "button" at bounding box center [286, 324] width 68 height 39
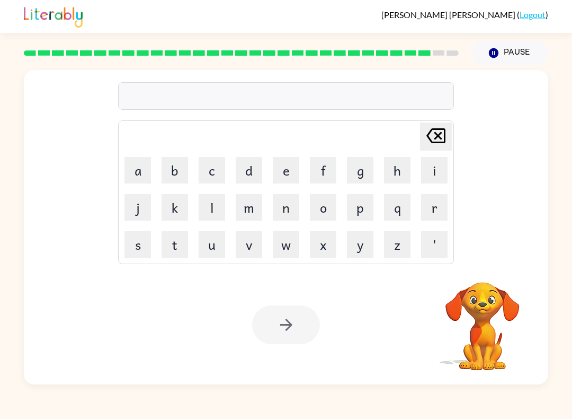
click at [186, 162] on button "b" at bounding box center [175, 170] width 26 height 26
click at [437, 134] on icon at bounding box center [435, 135] width 19 height 15
click at [249, 174] on button "d" at bounding box center [249, 170] width 26 height 26
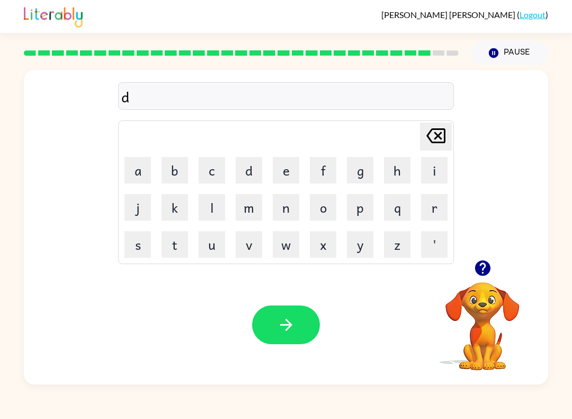
click at [286, 212] on button "n" at bounding box center [286, 207] width 26 height 26
click at [140, 242] on button "s" at bounding box center [137, 244] width 26 height 26
click at [439, 148] on icon "Delete Delete last character input" at bounding box center [435, 135] width 25 height 25
click at [177, 241] on button "t" at bounding box center [175, 244] width 26 height 26
click at [300, 321] on button "button" at bounding box center [286, 324] width 68 height 39
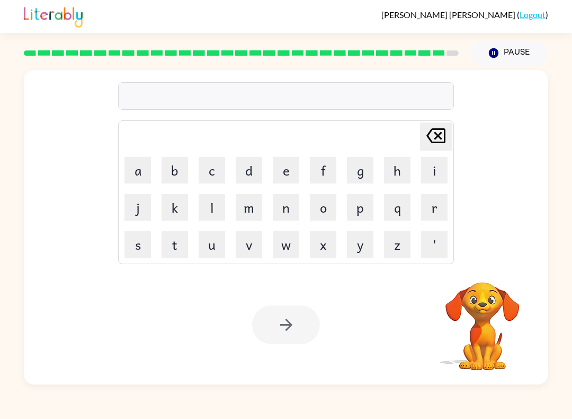
click at [286, 204] on button "n" at bounding box center [286, 207] width 26 height 26
click at [328, 207] on button "o" at bounding box center [323, 207] width 26 height 26
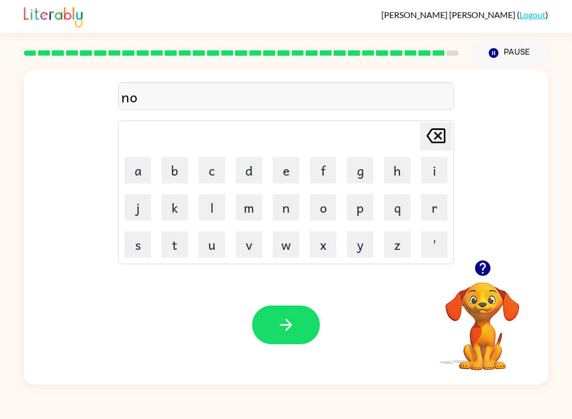
click at [444, 142] on icon at bounding box center [435, 135] width 19 height 15
click at [443, 142] on icon at bounding box center [435, 135] width 19 height 15
click at [150, 170] on button "a" at bounding box center [137, 170] width 26 height 26
click at [325, 171] on button "f" at bounding box center [323, 170] width 26 height 26
click at [171, 241] on button "t" at bounding box center [175, 244] width 26 height 26
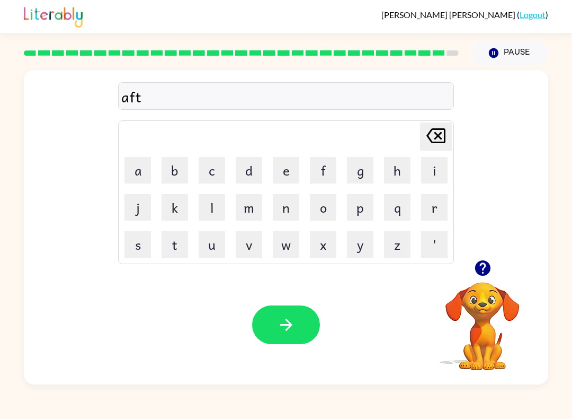
click at [292, 205] on button "n" at bounding box center [286, 207] width 26 height 26
click at [332, 207] on button "o" at bounding box center [323, 207] width 26 height 26
click at [293, 209] on button "n" at bounding box center [286, 207] width 26 height 26
click at [299, 328] on button "button" at bounding box center [286, 324] width 68 height 39
